Goal: Register for event/course

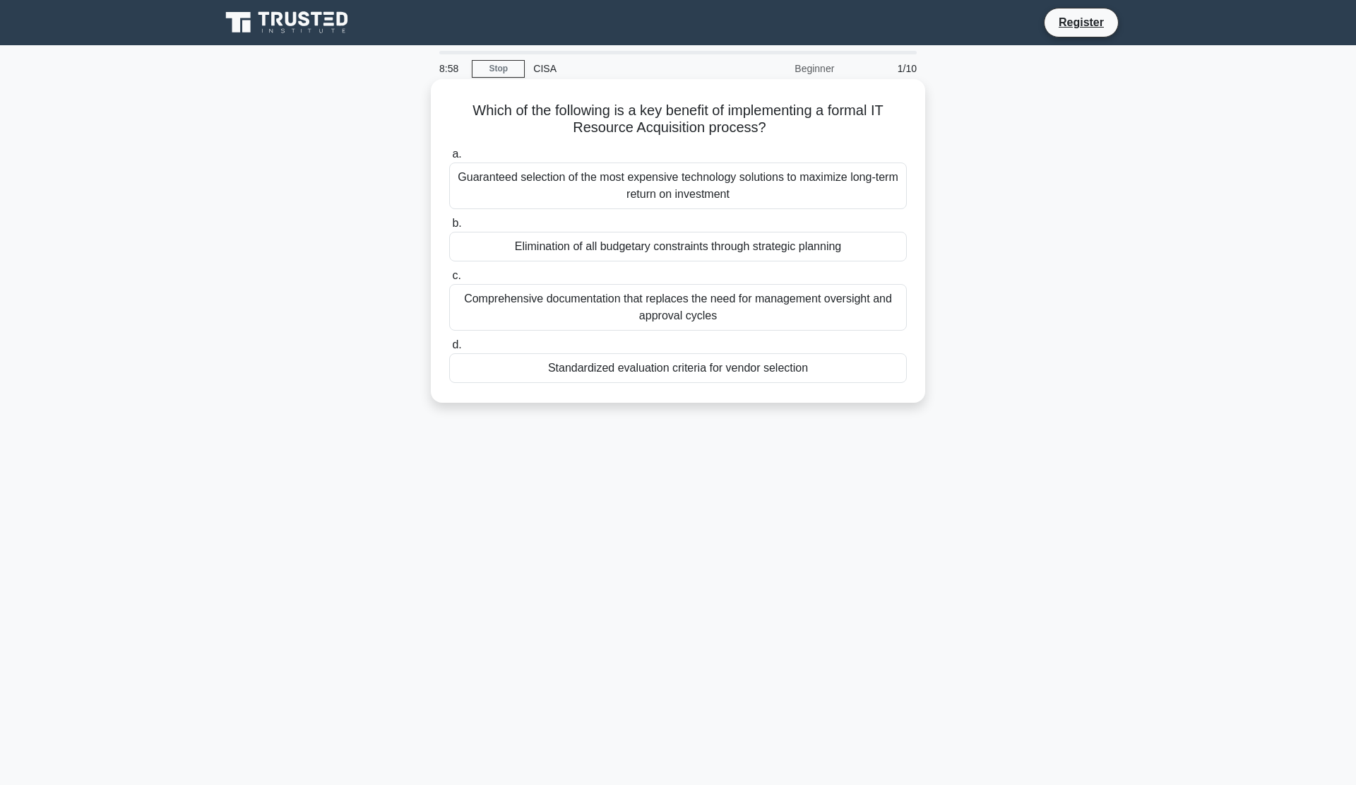
click at [632, 372] on div "Standardized evaluation criteria for vendor selection" at bounding box center [678, 368] width 458 height 30
click at [449, 350] on input "d. Standardized evaluation criteria for vendor selection" at bounding box center [449, 345] width 0 height 9
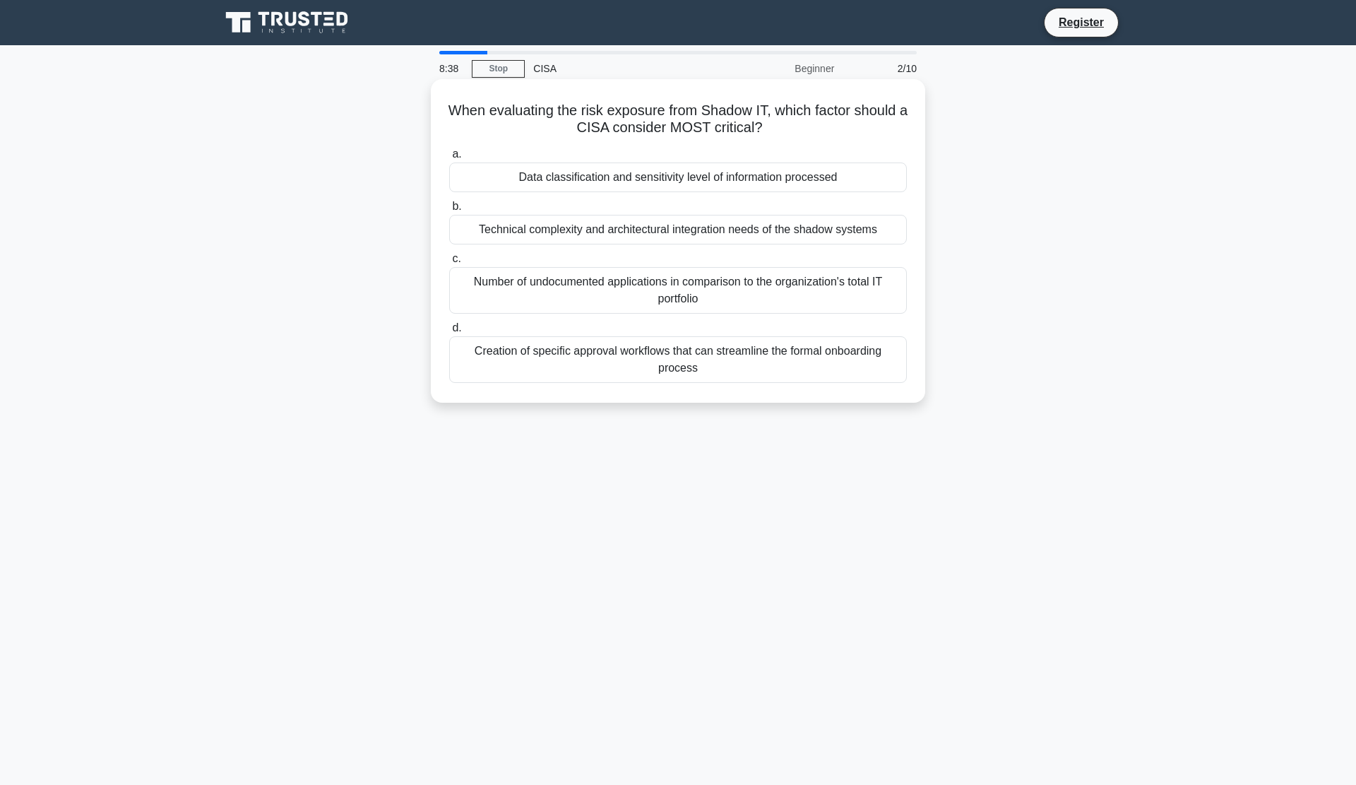
click at [660, 184] on div "Data classification and sensitivity level of information processed" at bounding box center [678, 177] width 458 height 30
click at [449, 159] on input "a. Data classification and sensitivity level of information processed" at bounding box center [449, 154] width 0 height 9
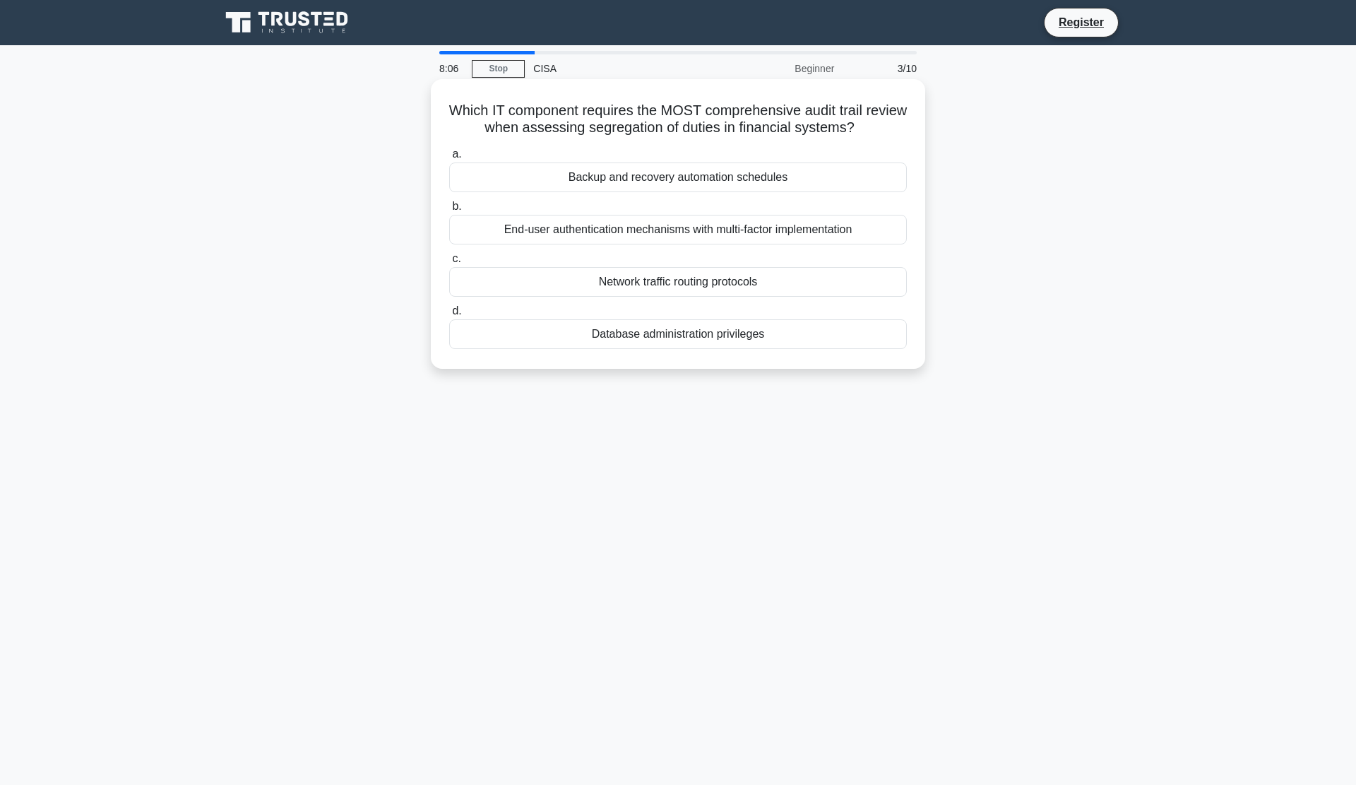
click at [652, 336] on div "Database administration privileges" at bounding box center [678, 334] width 458 height 30
click at [449, 316] on input "d. Database administration privileges" at bounding box center [449, 311] width 0 height 9
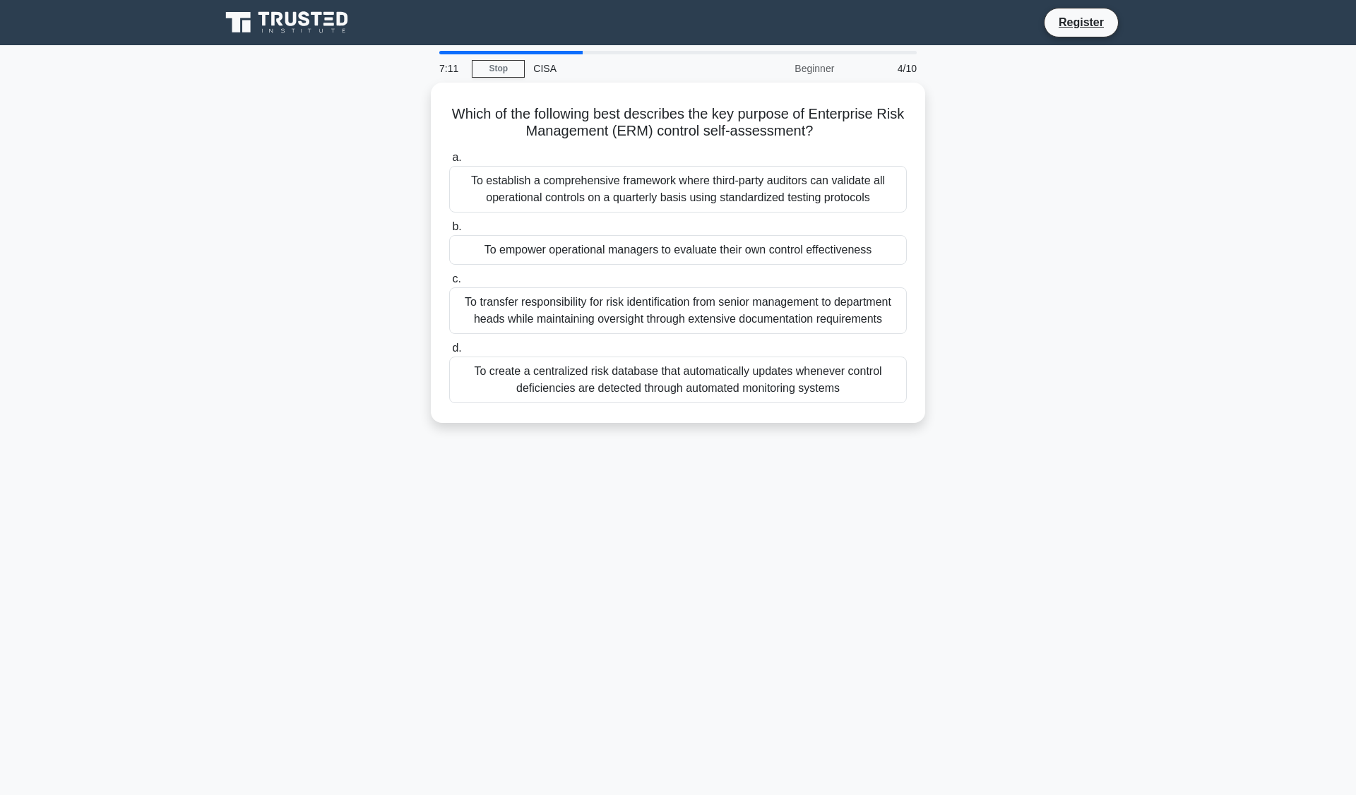
click at [749, 251] on div "To empower operational managers to evaluate their own control effectiveness" at bounding box center [678, 250] width 458 height 30
click at [449, 232] on input "b. To empower operational managers to evaluate their own control effectiveness" at bounding box center [449, 227] width 0 height 9
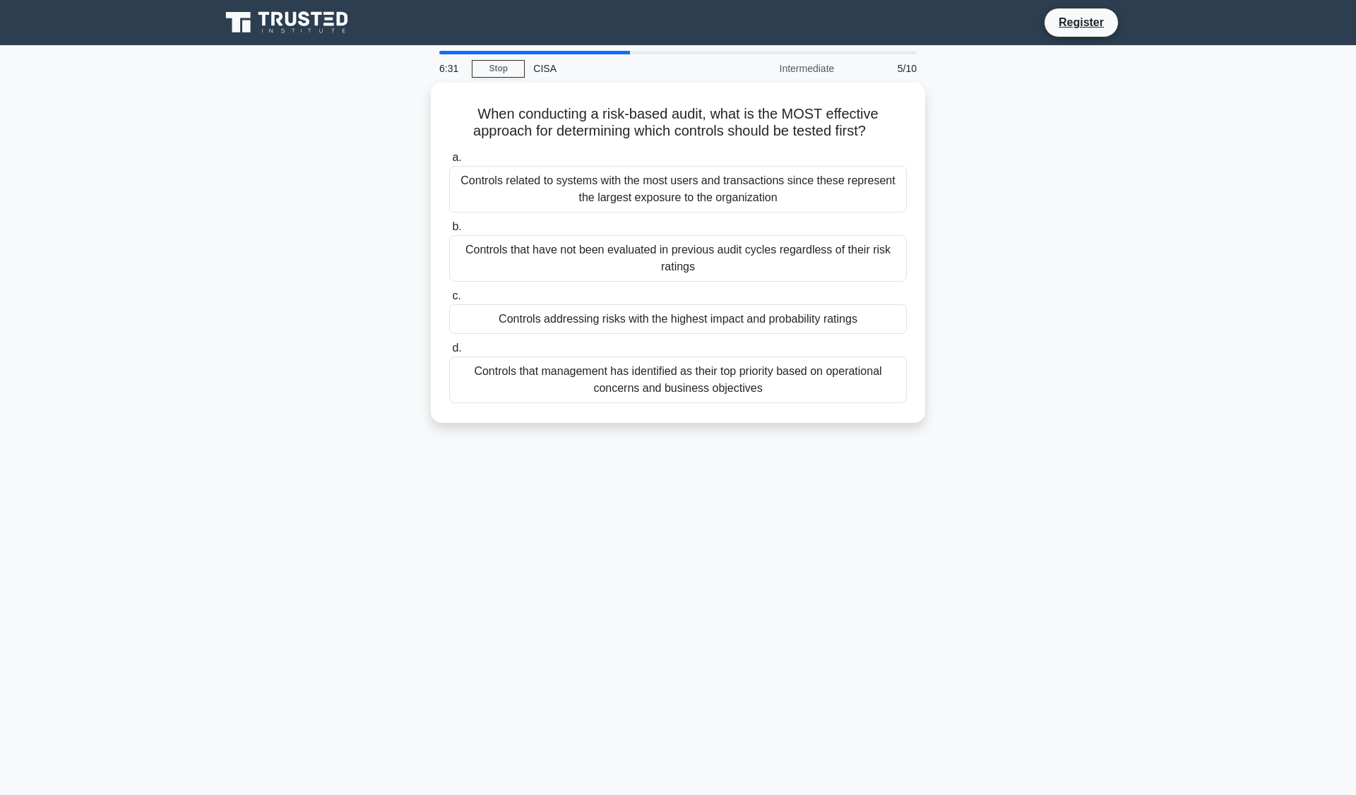
click at [701, 324] on div "Controls addressing risks with the highest impact and probability ratings" at bounding box center [678, 319] width 458 height 30
click at [449, 301] on input "c. Controls addressing risks with the highest impact and probability ratings" at bounding box center [449, 296] width 0 height 9
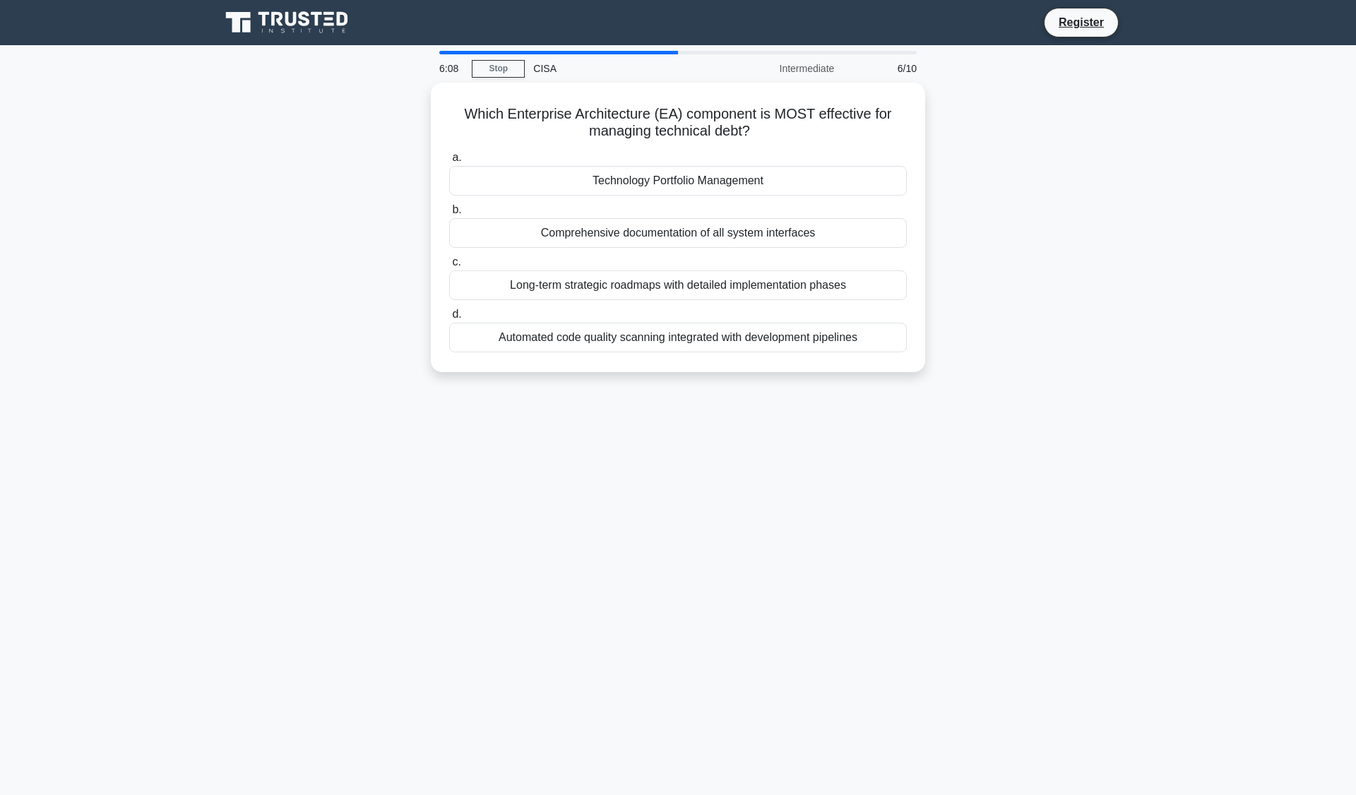
click at [749, 184] on div "Technology Portfolio Management" at bounding box center [678, 181] width 458 height 30
click at [449, 162] on input "a. Technology Portfolio Management" at bounding box center [449, 157] width 0 height 9
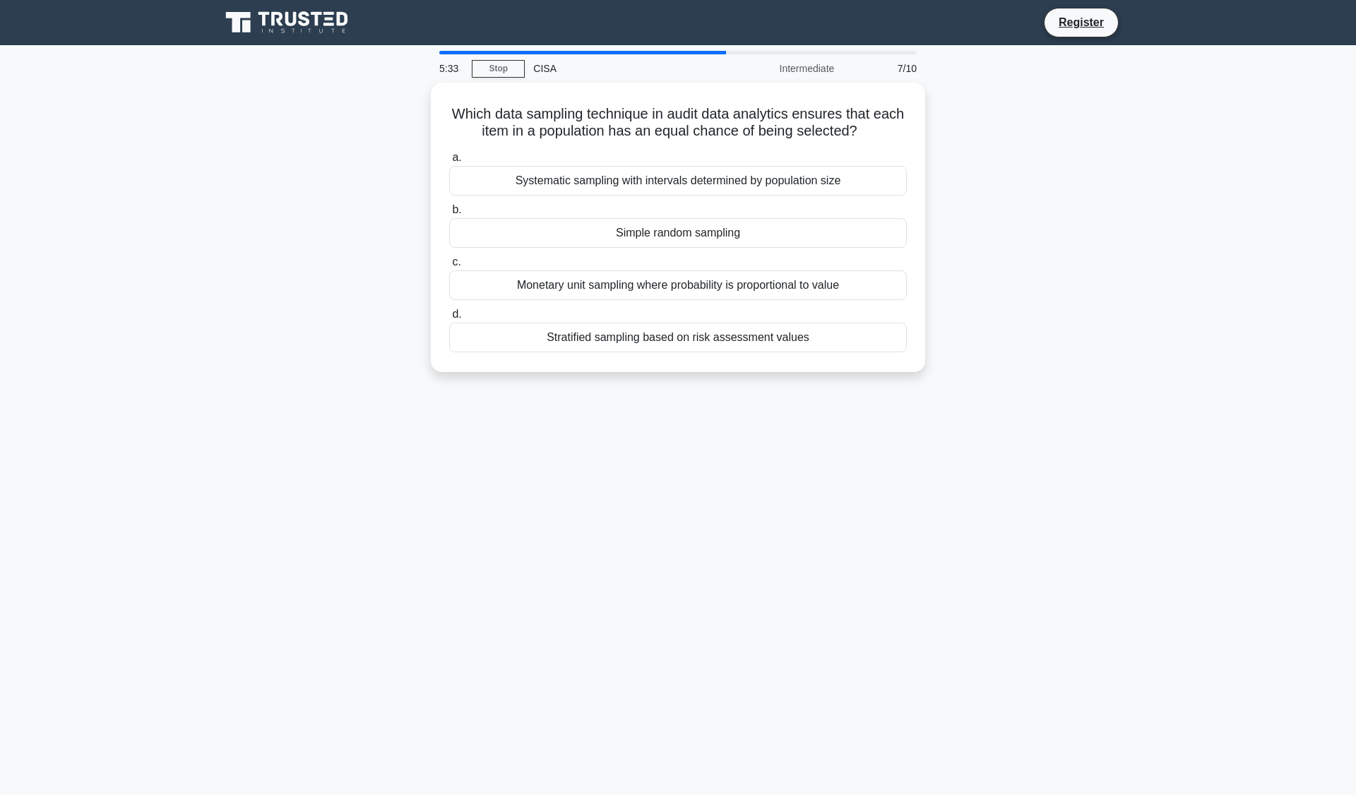
click at [721, 239] on div "Simple random sampling" at bounding box center [678, 233] width 458 height 30
click at [449, 215] on input "b. Simple random sampling" at bounding box center [449, 210] width 0 height 9
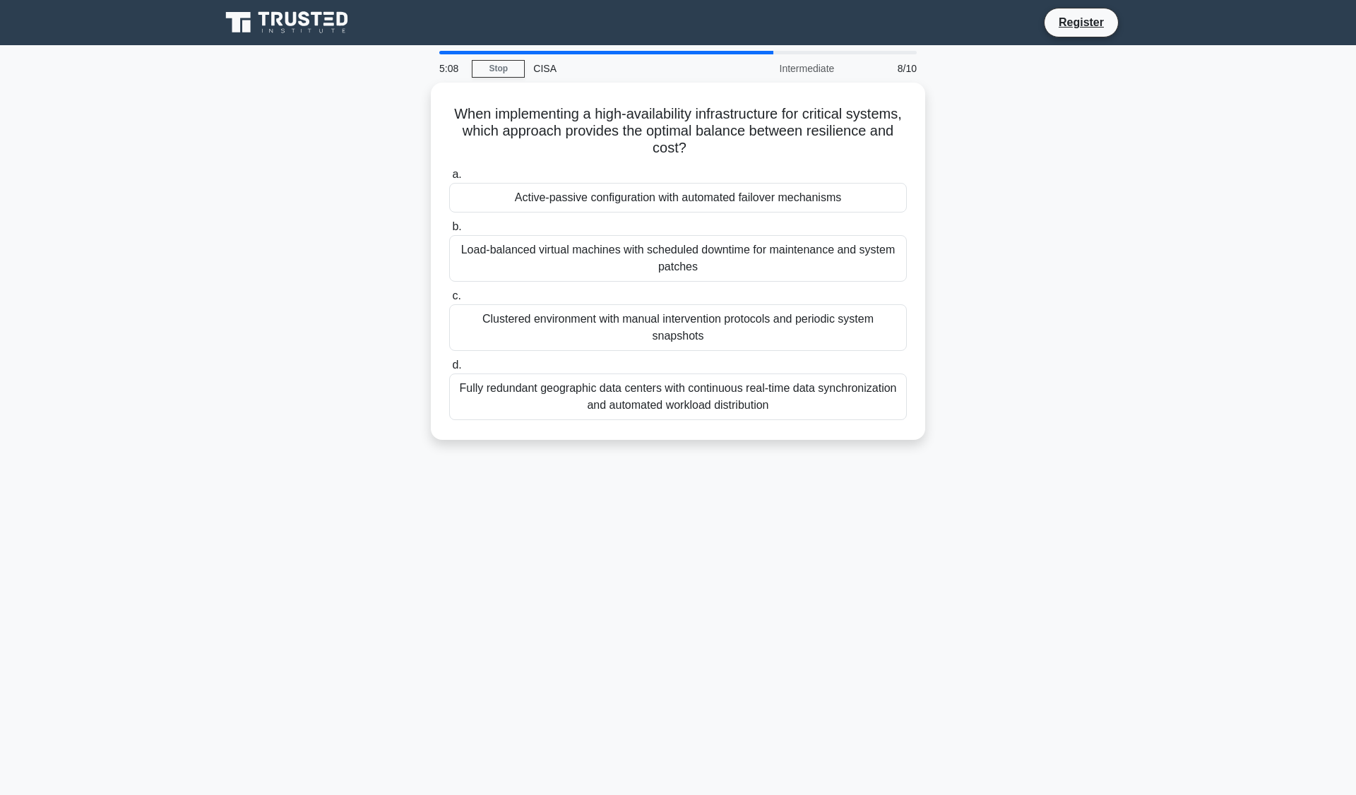
click at [785, 211] on div "Active-passive configuration with automated failover mechanisms" at bounding box center [678, 198] width 458 height 30
click at [449, 179] on input "a. Active-passive configuration with automated failover mechanisms" at bounding box center [449, 174] width 0 height 9
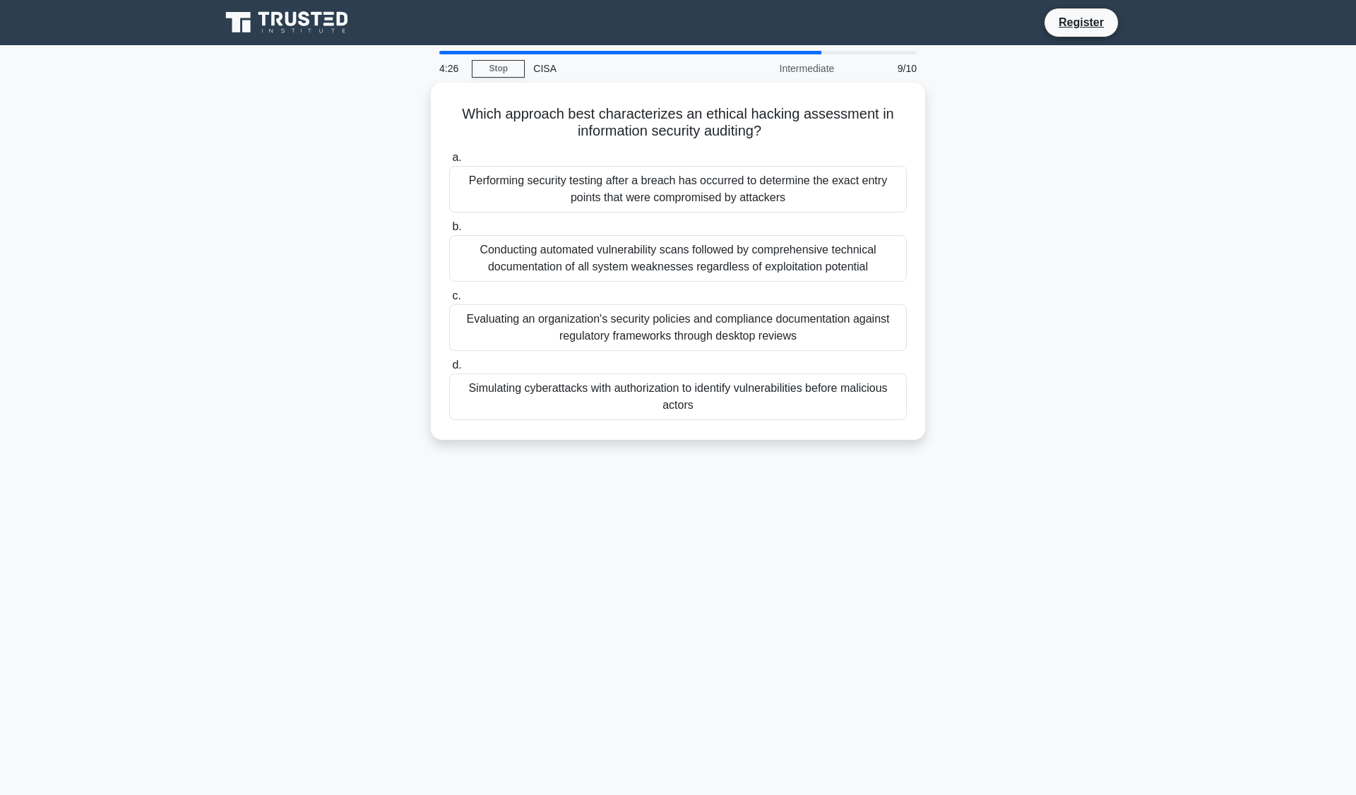
click at [778, 199] on div "Performing security testing after a breach has occurred to determine the exact …" at bounding box center [678, 189] width 458 height 47
click at [449, 162] on input "a. Performing security testing after a breach has occurred to determine the exa…" at bounding box center [449, 157] width 0 height 9
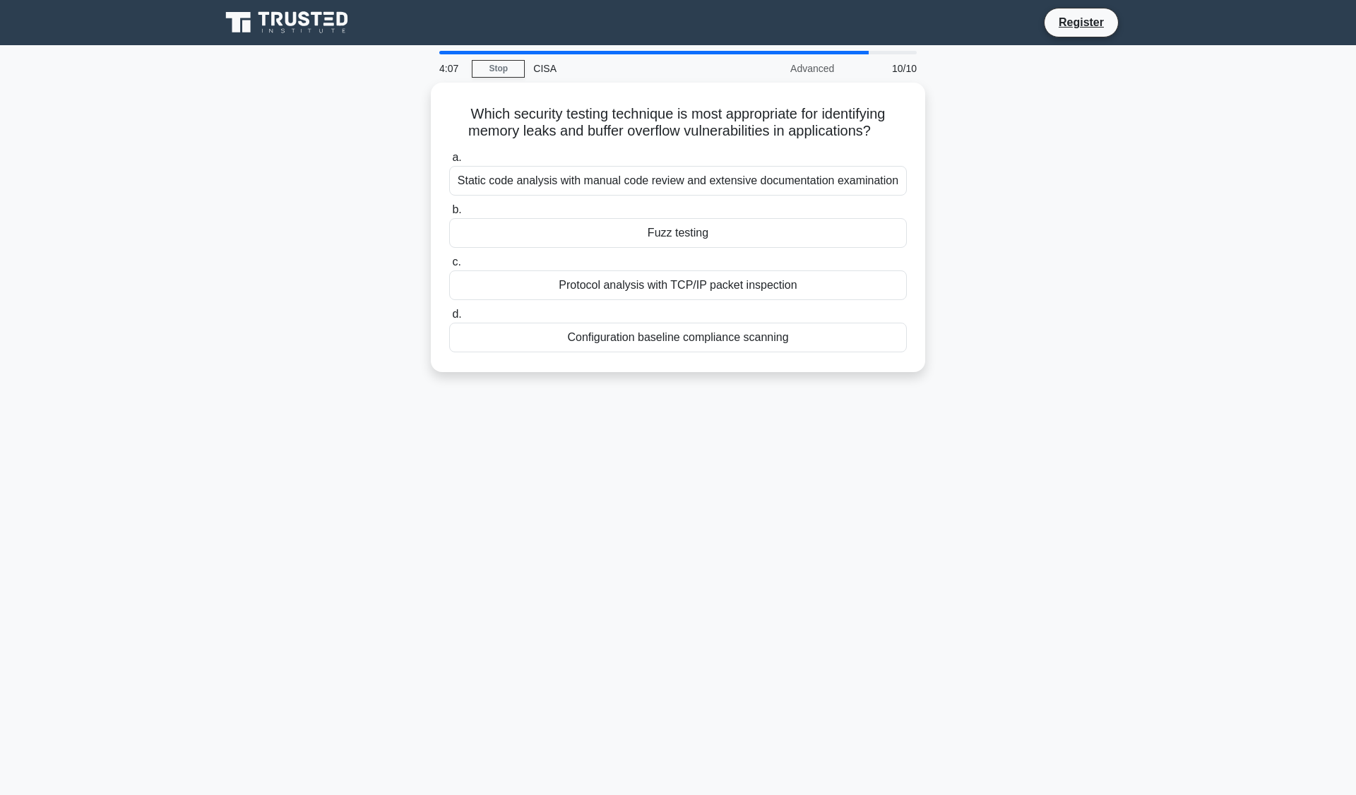
click at [712, 234] on div "Fuzz testing" at bounding box center [678, 233] width 458 height 30
click at [449, 215] on input "b. Fuzz testing" at bounding box center [449, 210] width 0 height 9
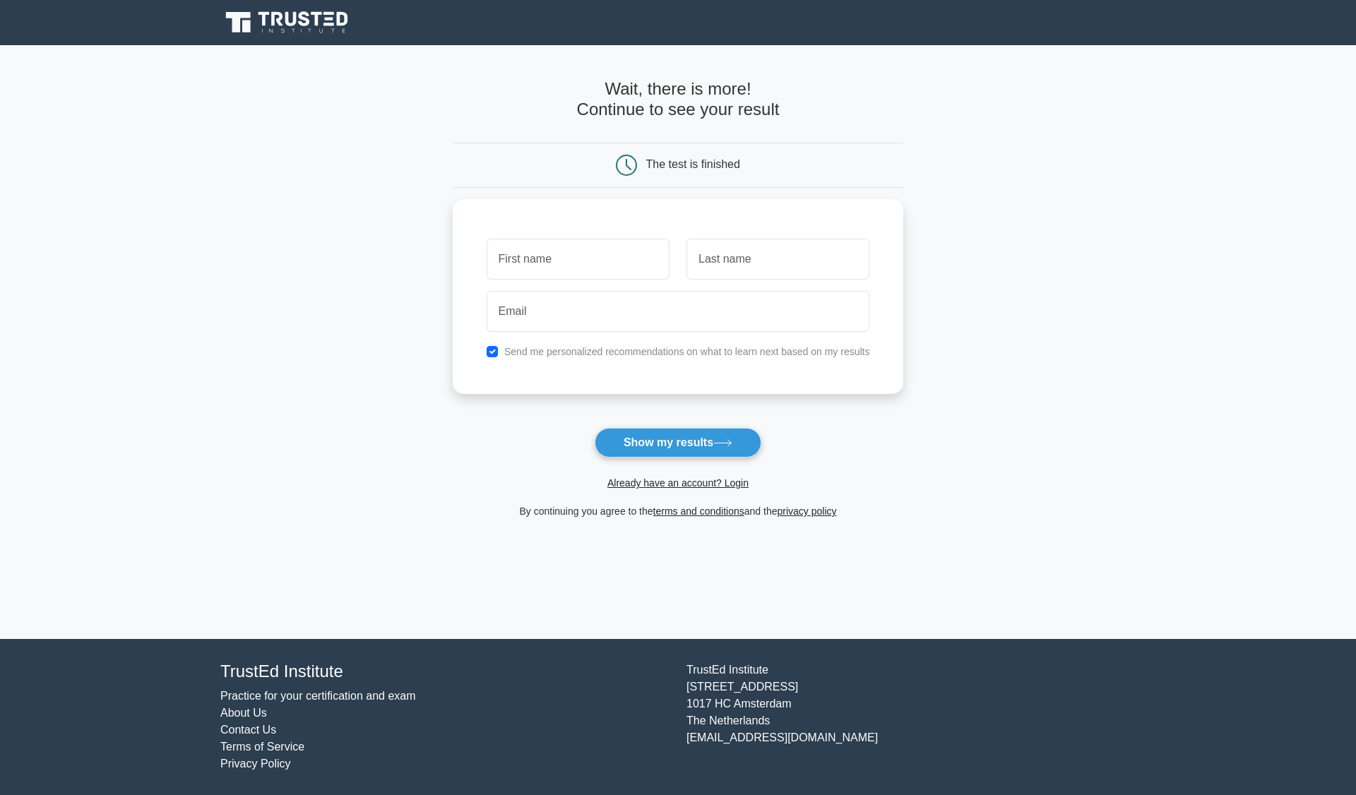
click at [556, 254] on input "text" at bounding box center [578, 259] width 183 height 41
click at [507, 253] on input "text" at bounding box center [578, 259] width 183 height 41
type input "m"
type input "MJ"
click at [745, 260] on input "text" at bounding box center [778, 259] width 183 height 41
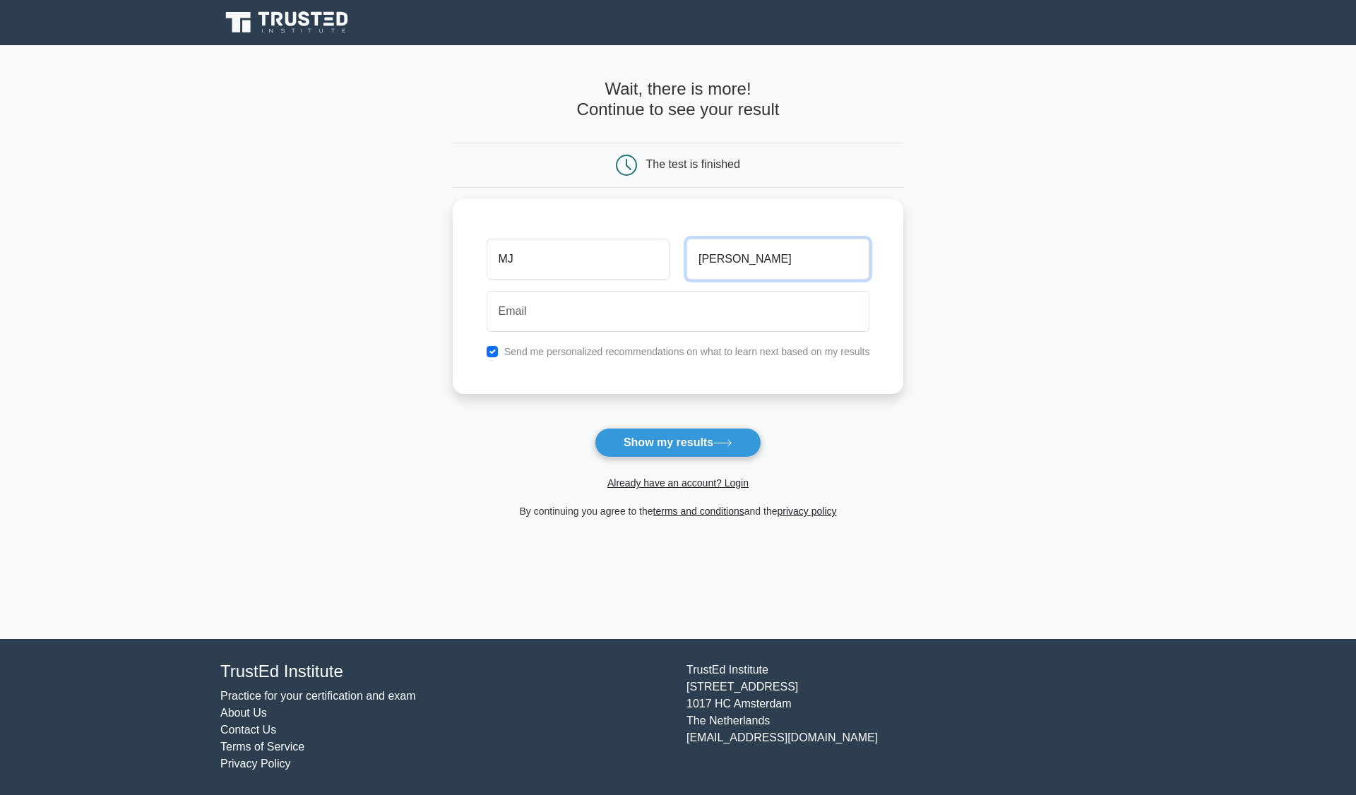
type input "RAMAY"
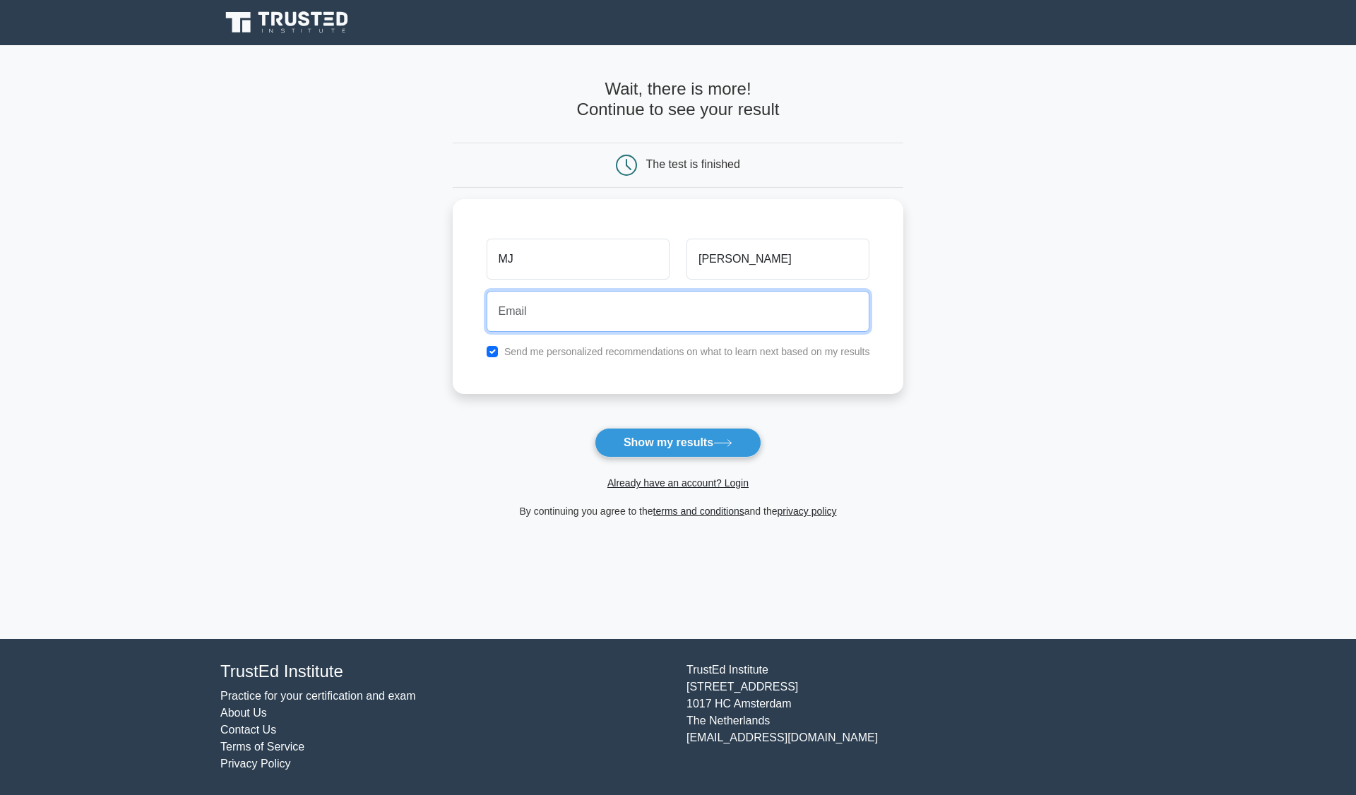
click at [602, 311] on input "email" at bounding box center [679, 311] width 384 height 41
type input "mbramay@yahoo.com"
click at [595, 428] on button "Show my results" at bounding box center [678, 443] width 167 height 30
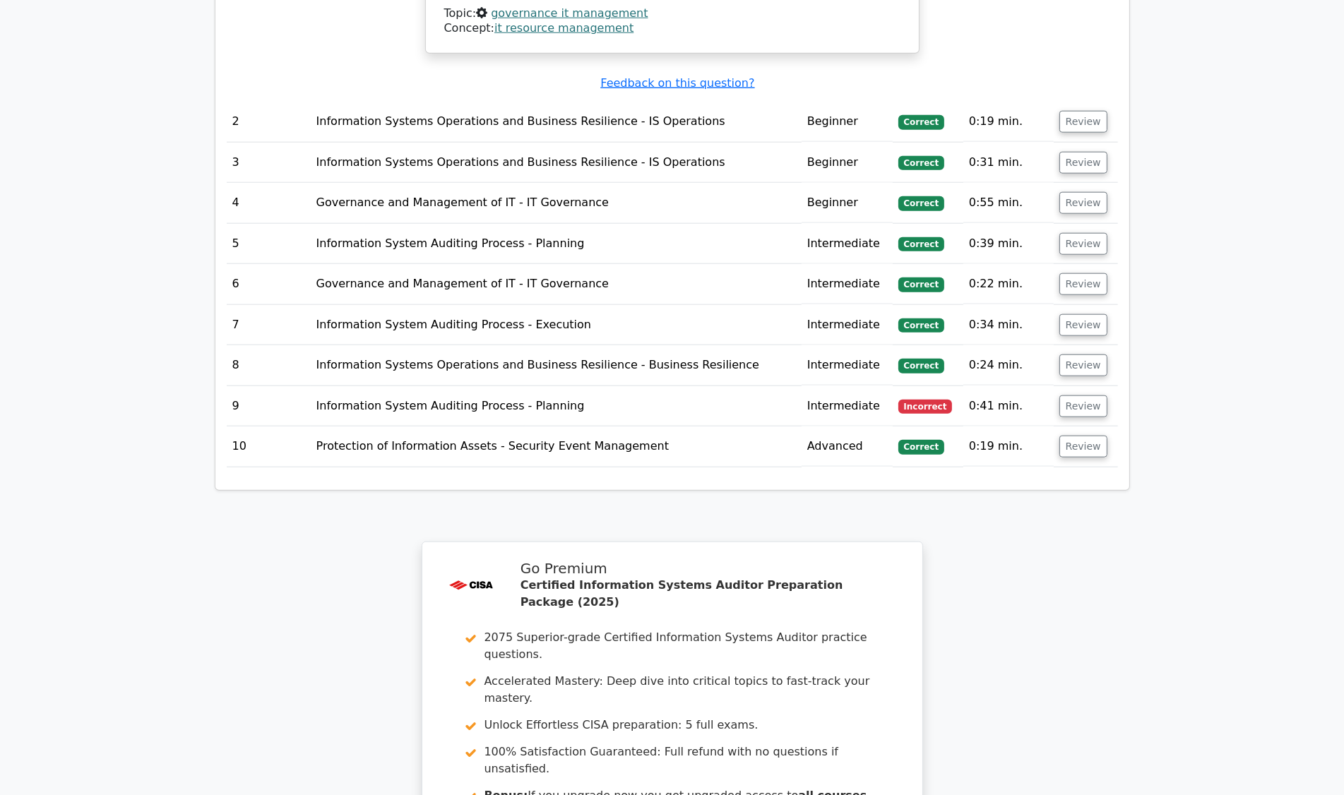
scroll to position [1930, 0]
click at [1082, 396] on button "Review" at bounding box center [1084, 407] width 48 height 22
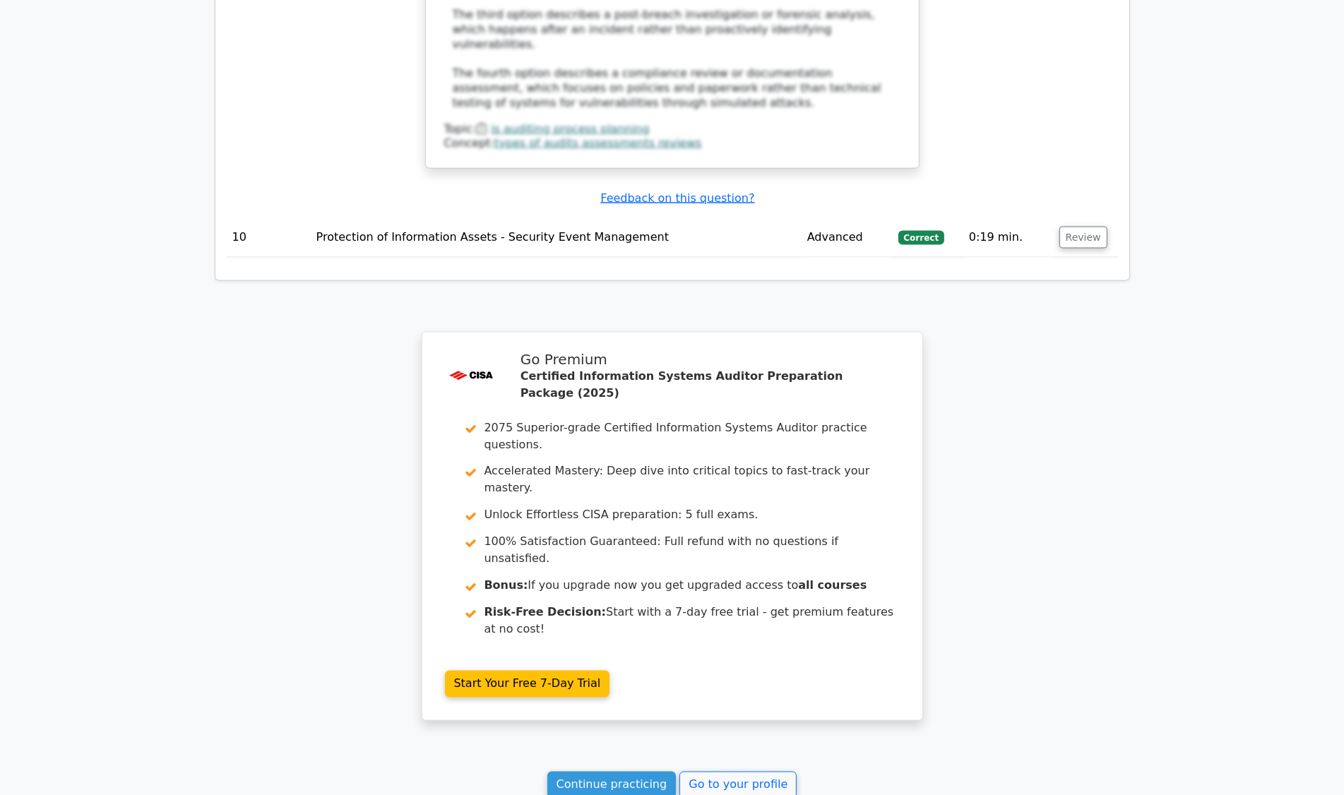
scroll to position [2904, 0]
click at [598, 773] on link "Continue practicing" at bounding box center [611, 786] width 129 height 27
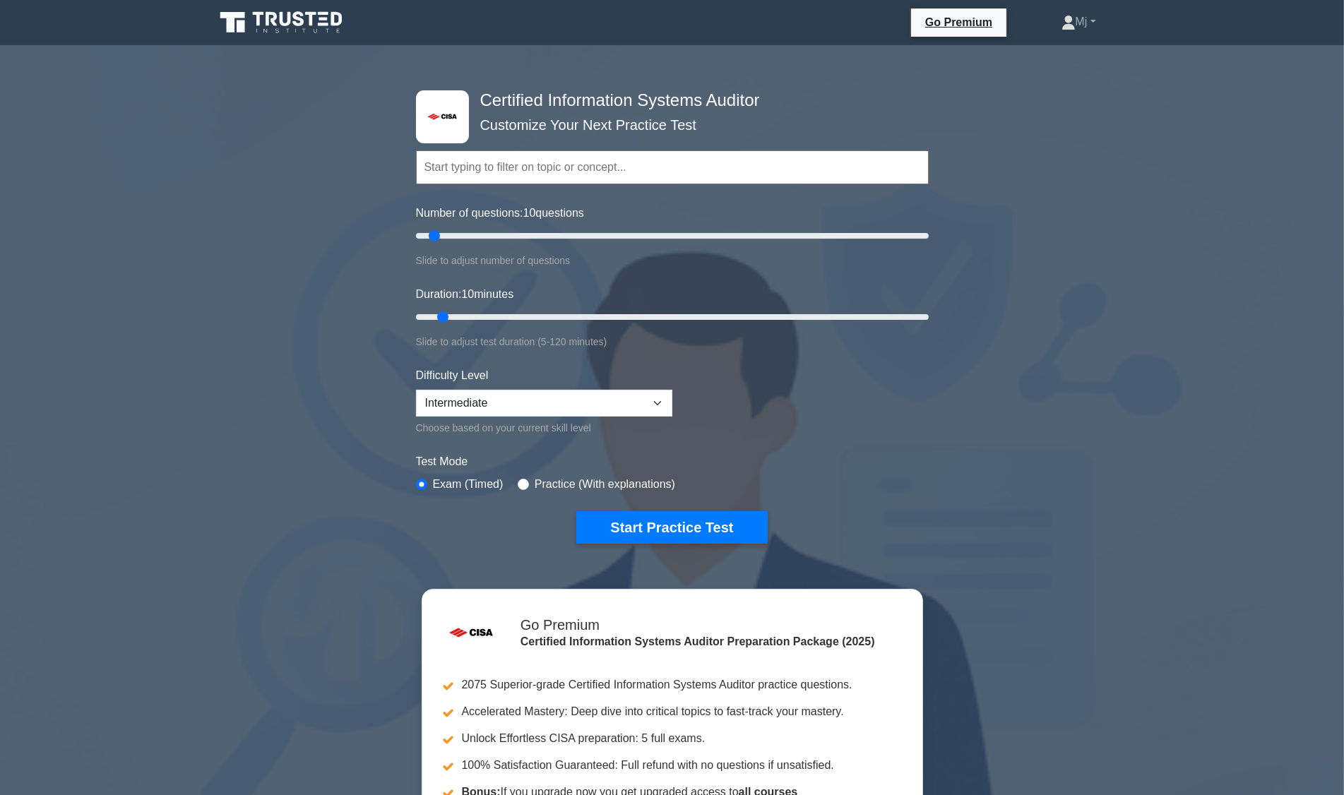
click at [1023, 534] on div ".st0{fill:#E31818;} Certified Information Systems Auditor Customize Your Next P…" at bounding box center [672, 494] width 1344 height 874
click at [1110, 446] on div ".st0{fill:#E31818;} Certified Information Systems Auditor Customize Your Next P…" at bounding box center [672, 494] width 1344 height 874
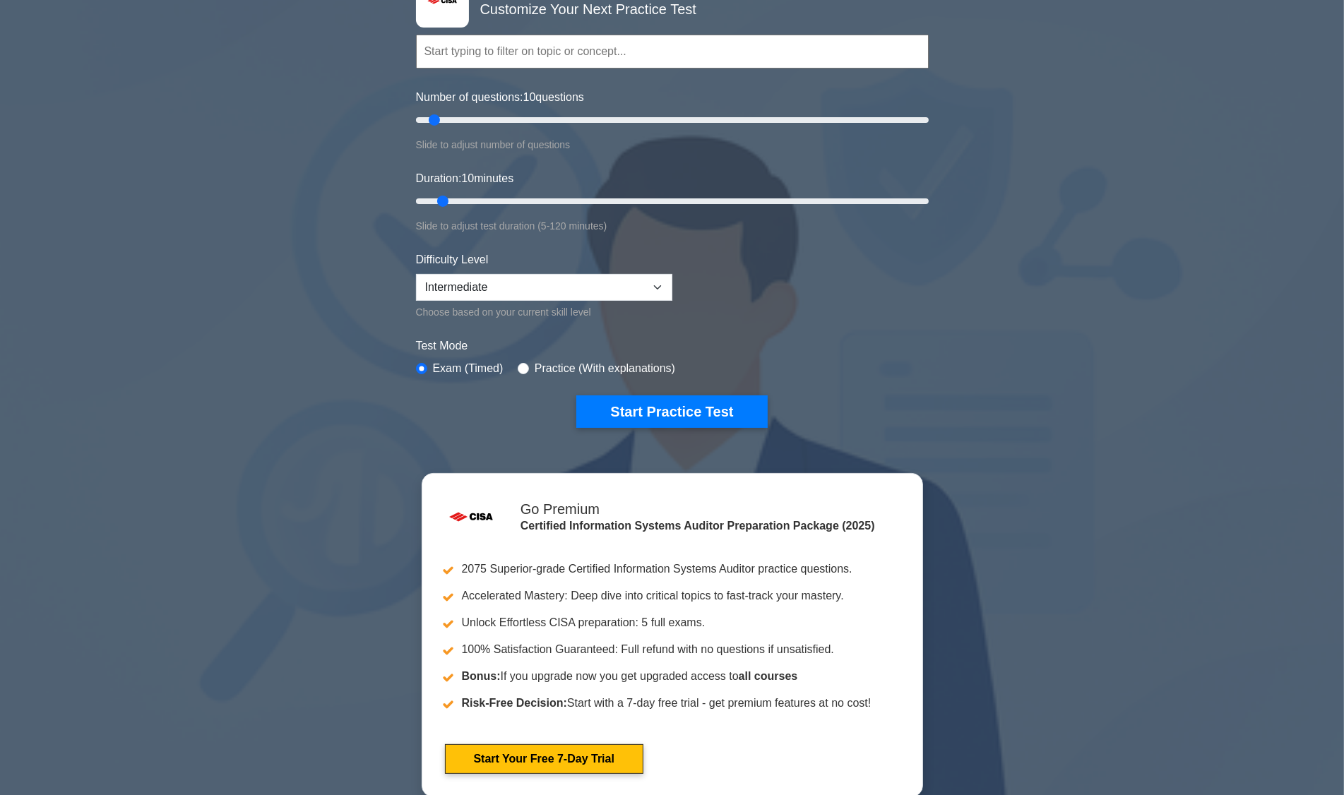
scroll to position [111, 0]
